Goal: Find specific page/section: Find specific page/section

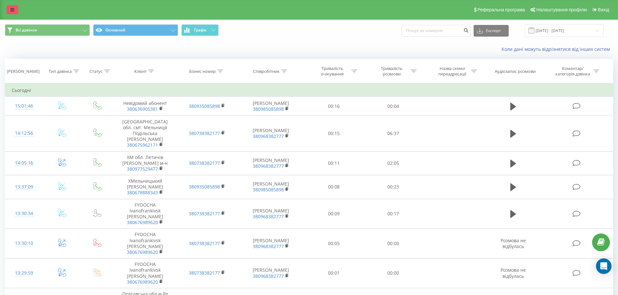
click at [11, 8] on icon at bounding box center [12, 9] width 4 height 5
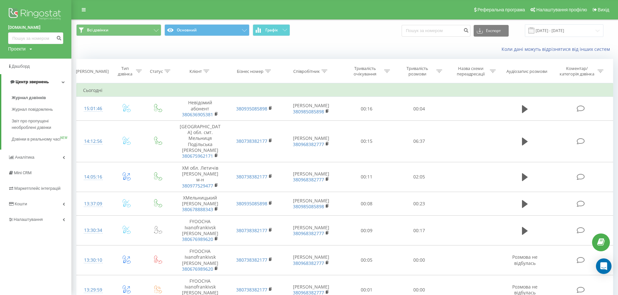
click at [58, 82] on link "Центр звернень" at bounding box center [36, 82] width 70 height 16
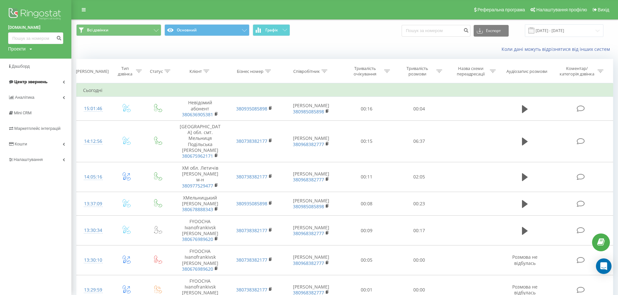
click at [53, 82] on link "Центр звернень" at bounding box center [35, 82] width 71 height 16
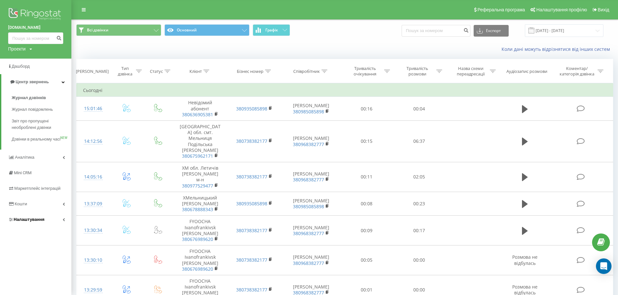
click at [27, 222] on span "Налаштування" at bounding box center [29, 219] width 31 height 5
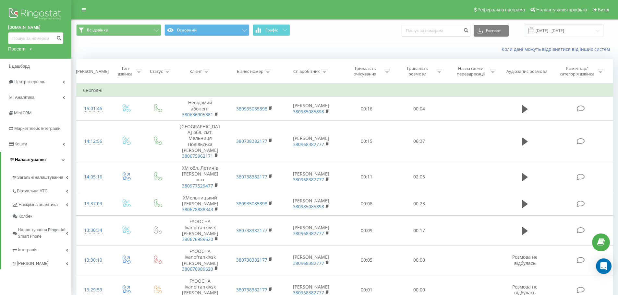
click at [29, 158] on span "Налаштування" at bounding box center [30, 159] width 31 height 5
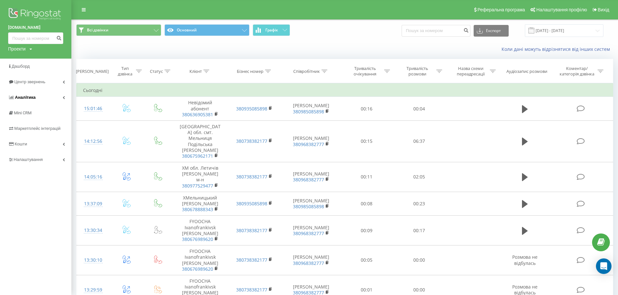
click at [23, 91] on link "Аналiтика" at bounding box center [35, 98] width 71 height 16
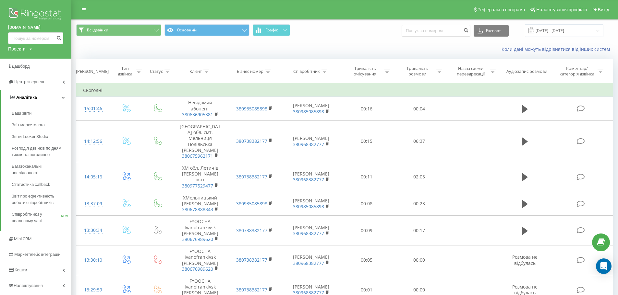
click at [21, 92] on link "Аналiтика" at bounding box center [36, 98] width 70 height 16
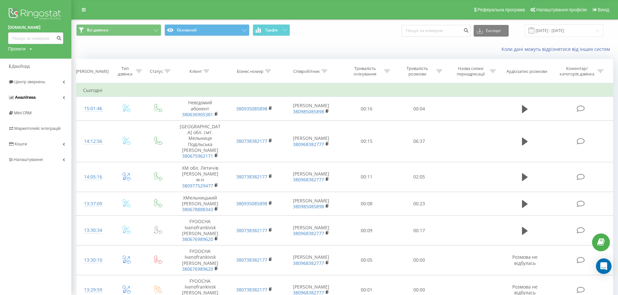
click at [22, 96] on span "Аналiтика" at bounding box center [25, 97] width 21 height 5
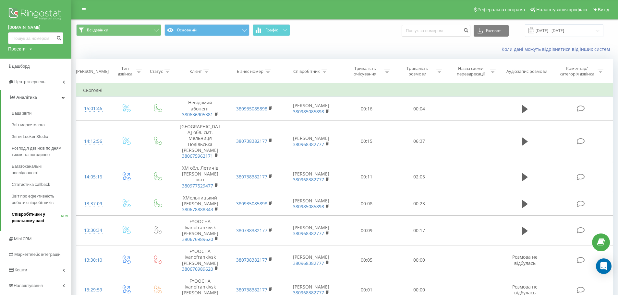
click at [25, 218] on span "Співробітники у реальному часі" at bounding box center [36, 217] width 49 height 13
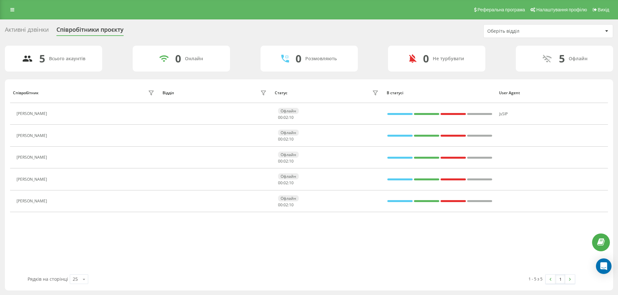
click at [535, 227] on div "Співробітник Відділ Статус В статусі User Agent [PERSON_NAME] Офлайн 00 : 02 : …" at bounding box center [308, 179] width 597 height 192
click at [110, 67] on div "5 Всього акаунтів 0 Онлайн 0 Розмовляють 0 Не турбувати 5 Офлайн" at bounding box center [309, 59] width 608 height 26
